Goal: Task Accomplishment & Management: Complete application form

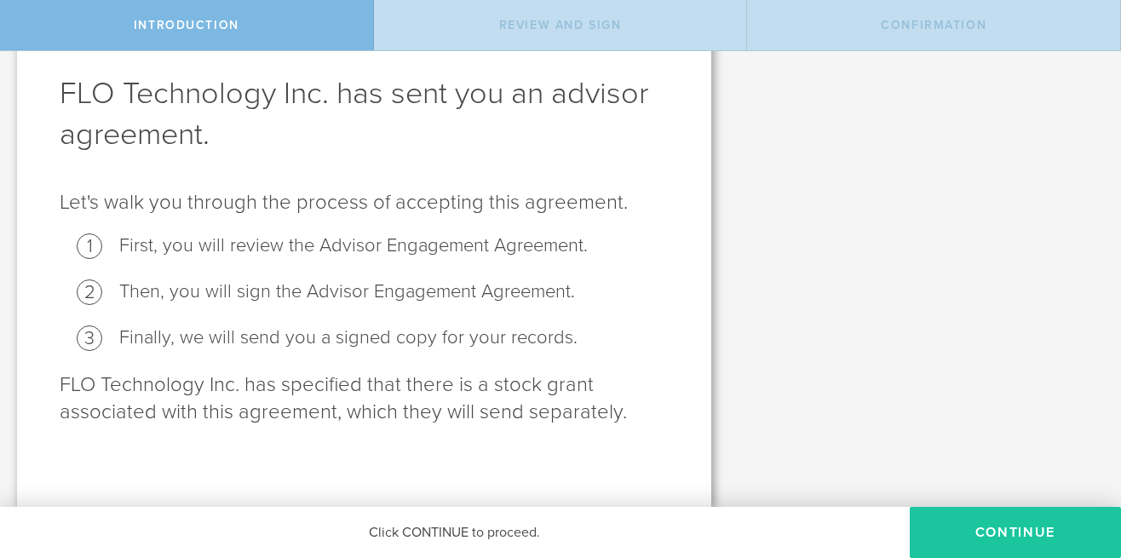
click at [1030, 520] on button "Continue" at bounding box center [1015, 532] width 211 height 51
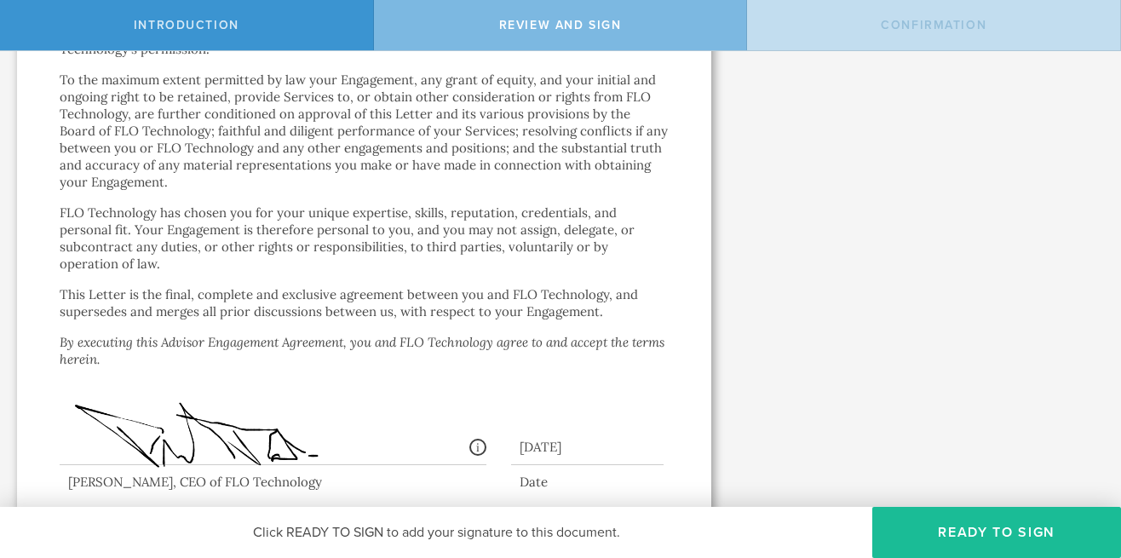
scroll to position [3453, 0]
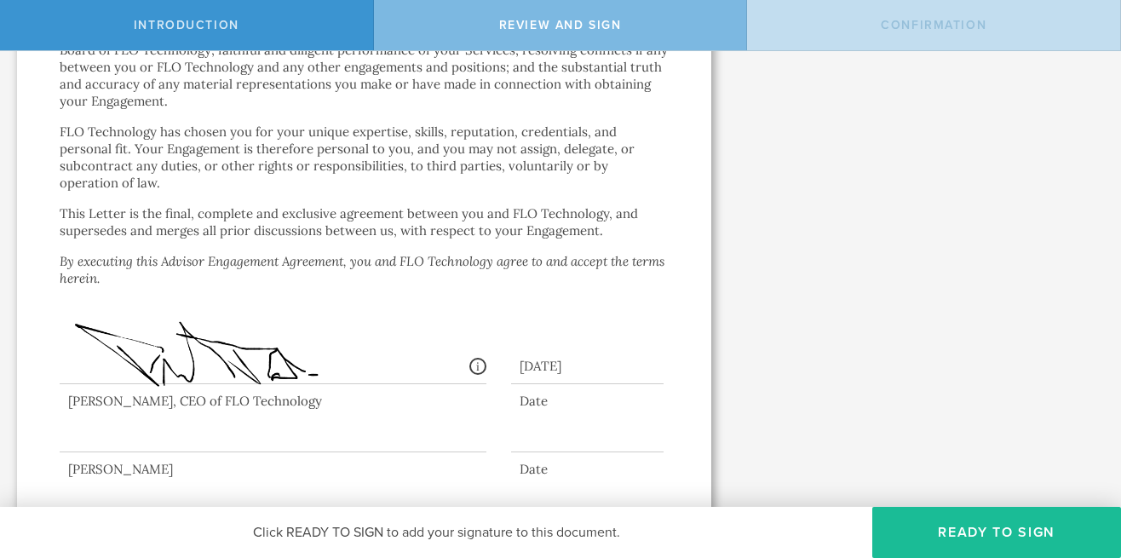
click at [208, 405] on div at bounding box center [273, 418] width 427 height 68
click at [951, 529] on button "Ready to Sign" at bounding box center [996, 532] width 249 height 51
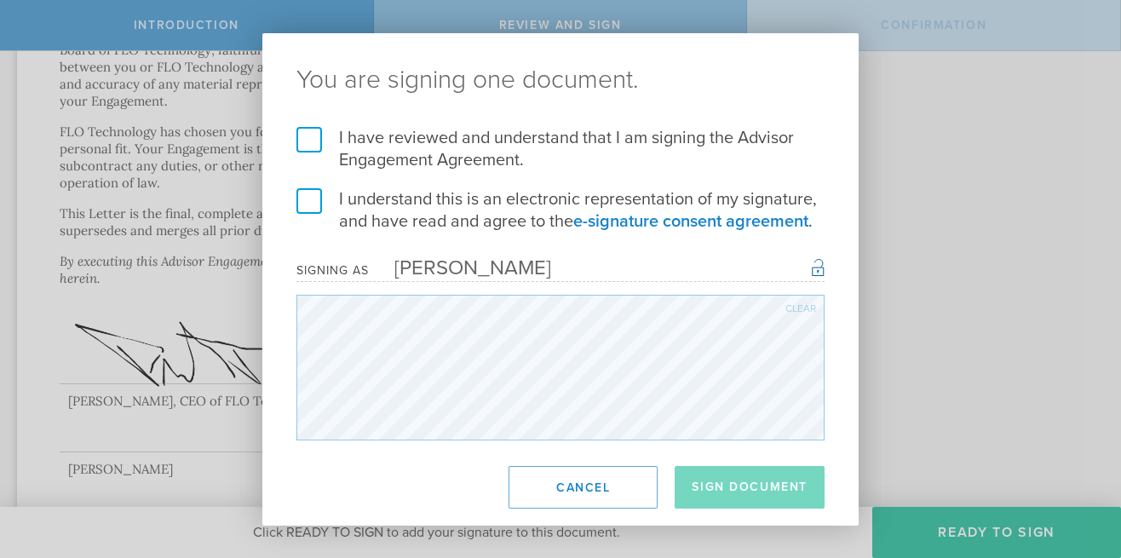
click at [301, 199] on label "I understand this is an electronic representation of my signature, and have rea…" at bounding box center [560, 210] width 528 height 44
click at [0, 0] on input "I understand this is an electronic representation of my signature, and have rea…" at bounding box center [0, 0] width 0 height 0
click at [310, 132] on label "I have reviewed and understand that I am signing the Advisor Engagement Agreeme…" at bounding box center [560, 149] width 528 height 44
click at [0, 0] on input "I have reviewed and understand that I am signing the Advisor Engagement Agreeme…" at bounding box center [0, 0] width 0 height 0
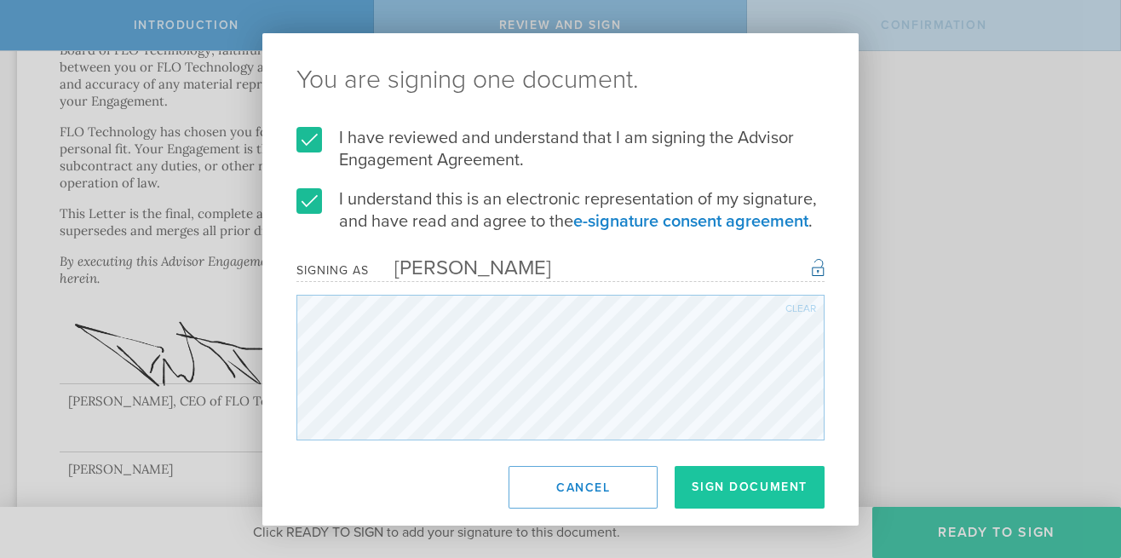
click at [748, 492] on button "Sign Document" at bounding box center [750, 487] width 150 height 43
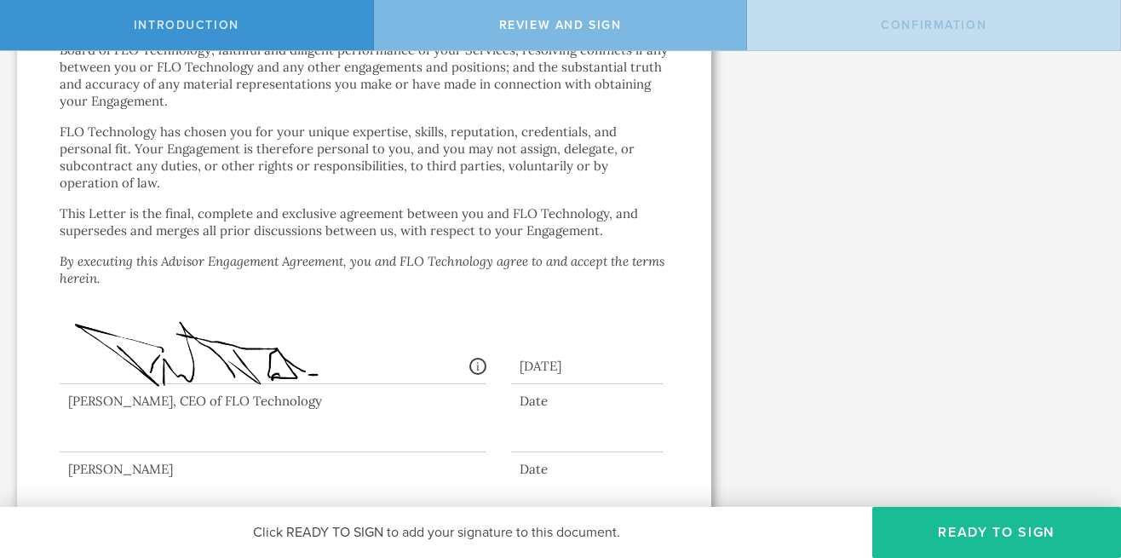
scroll to position [0, 0]
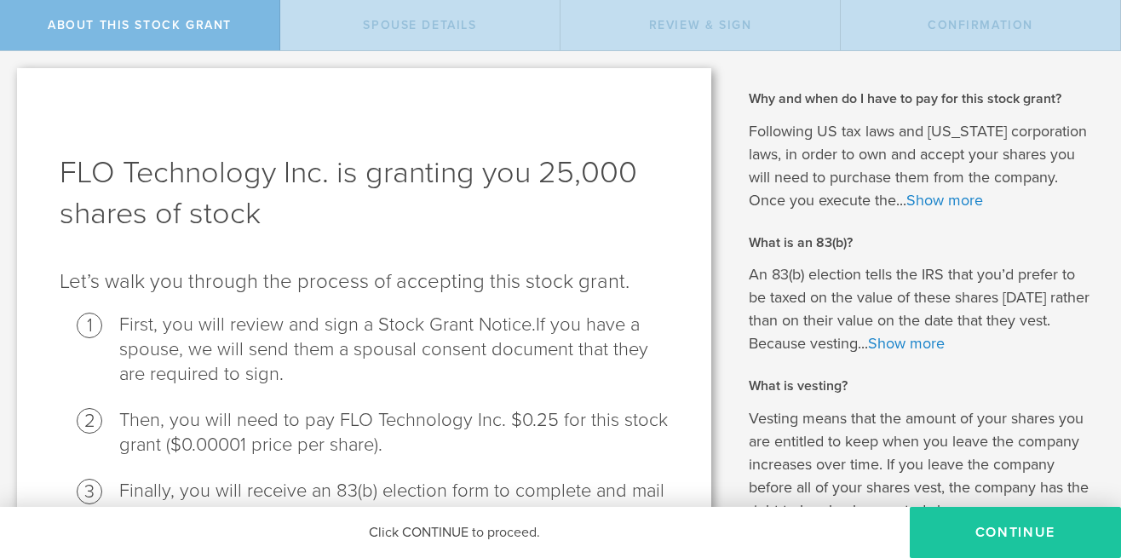
click at [977, 534] on button "CONTINUE" at bounding box center [1015, 532] width 211 height 51
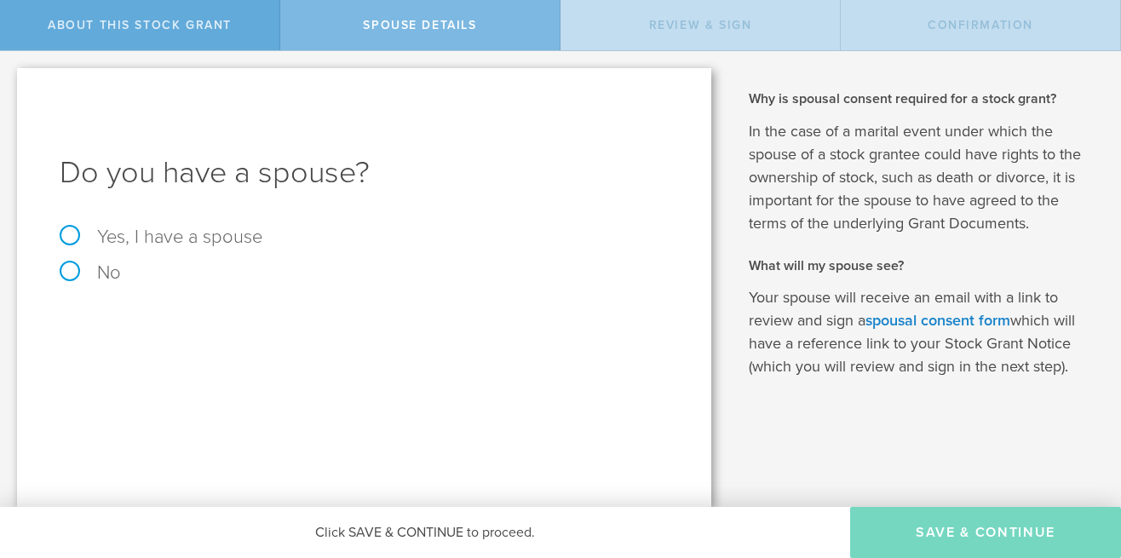
click at [81, 40] on div "About this stock grant" at bounding box center [140, 25] width 280 height 50
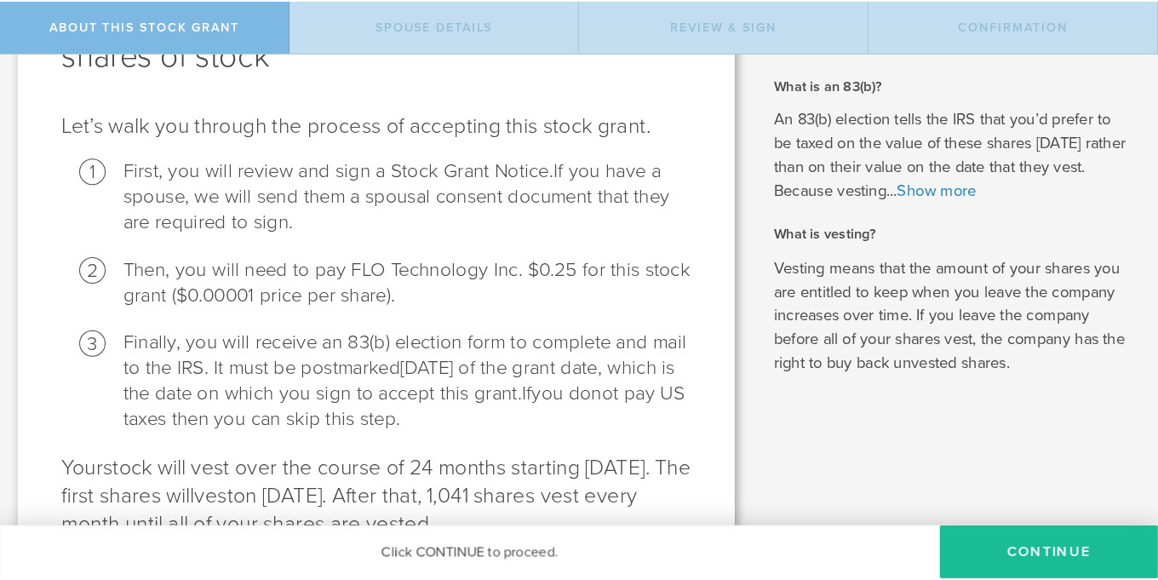
scroll to position [160, 0]
